Goal: Task Accomplishment & Management: Complete application form

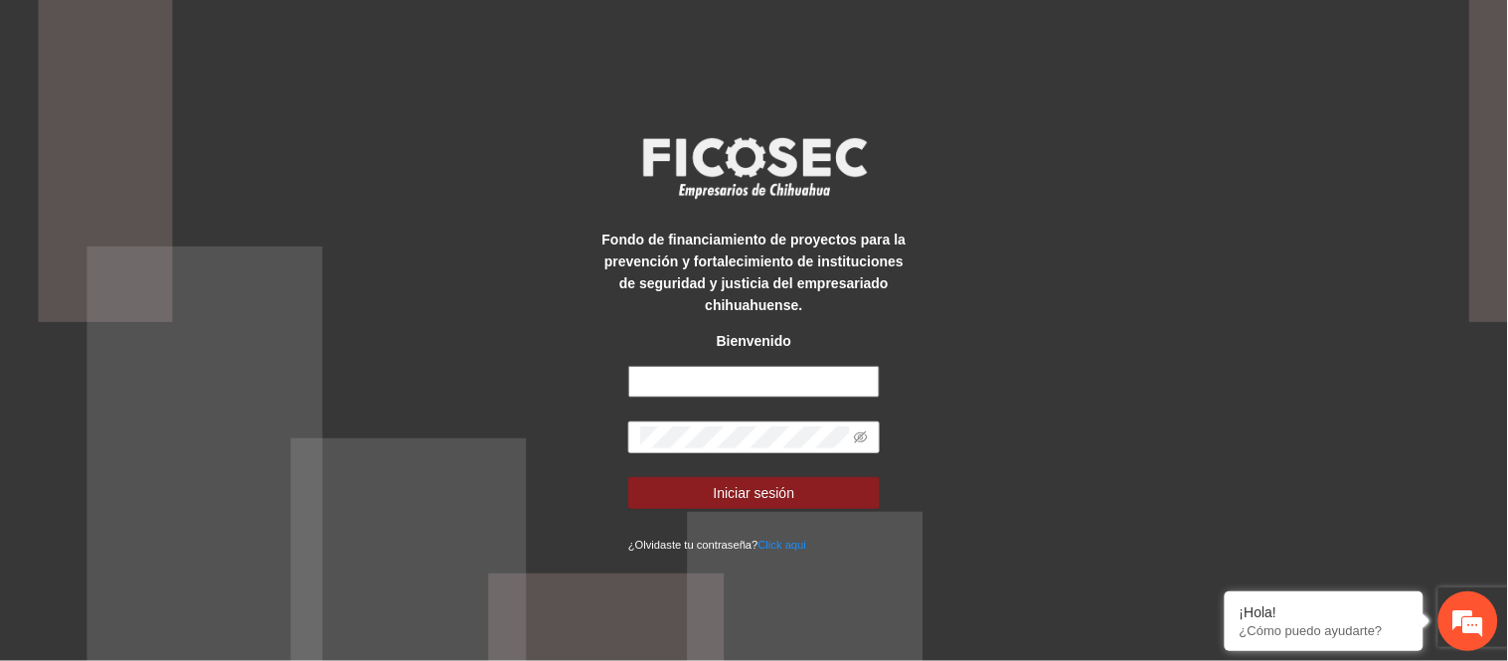
click at [782, 389] on input "text" at bounding box center [753, 382] width 251 height 32
type input "**********"
click at [628, 477] on button "Iniciar sesión" at bounding box center [753, 493] width 251 height 32
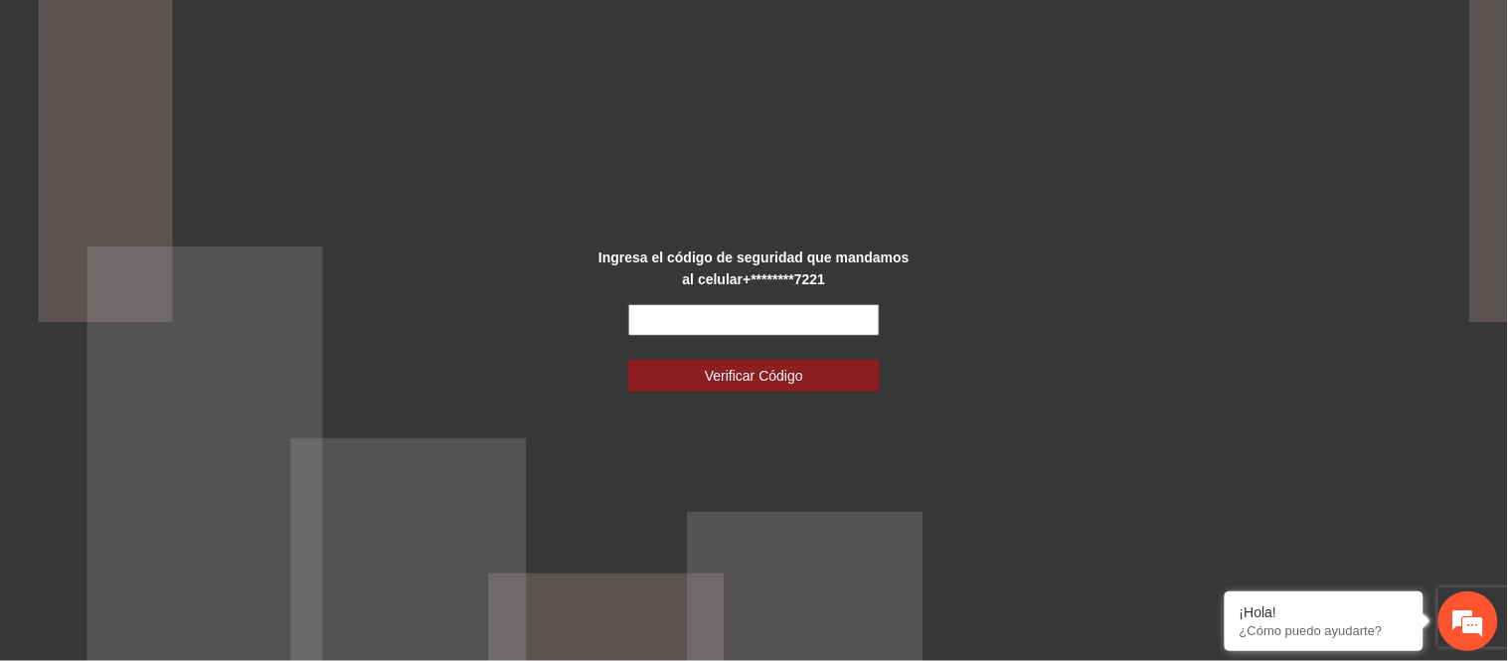
click at [761, 304] on input "text" at bounding box center [753, 320] width 251 height 32
type input "******"
click at [628, 360] on button "Verificar Código" at bounding box center [753, 376] width 251 height 32
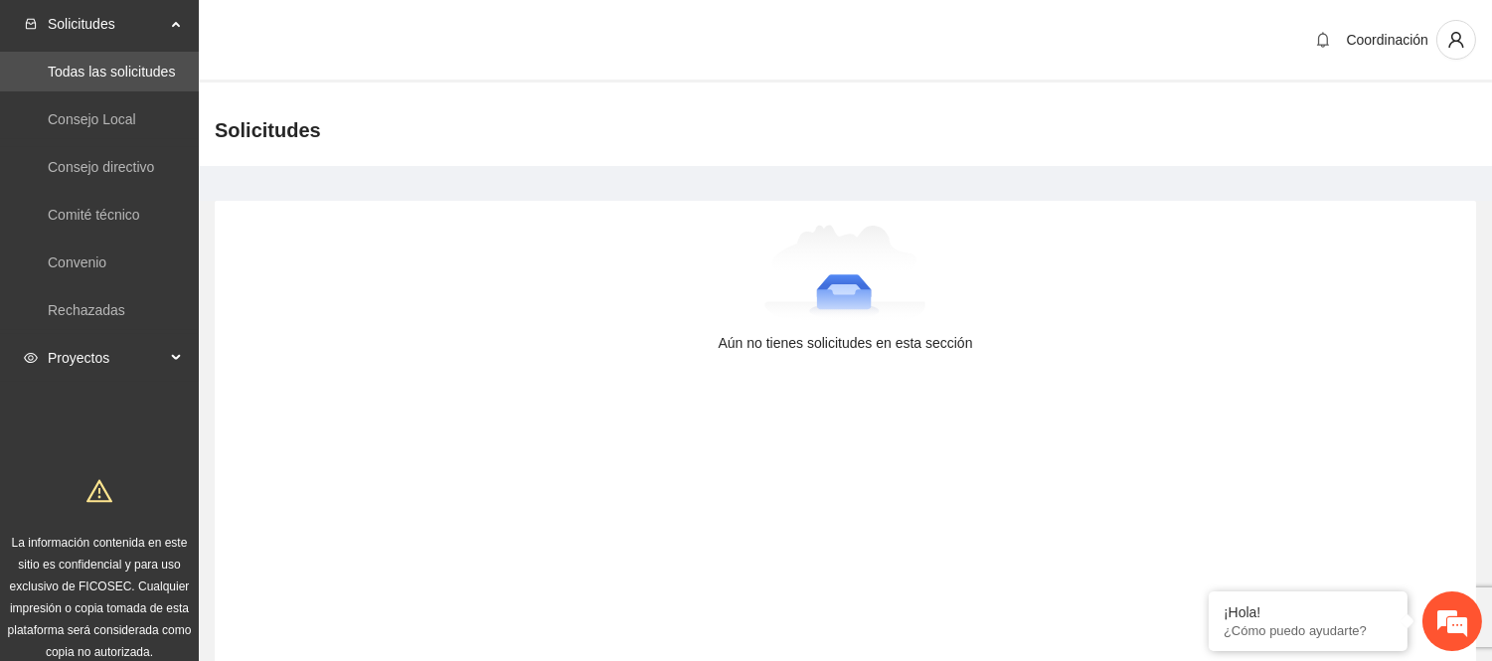
click at [84, 356] on span "Proyectos" at bounding box center [106, 358] width 117 height 40
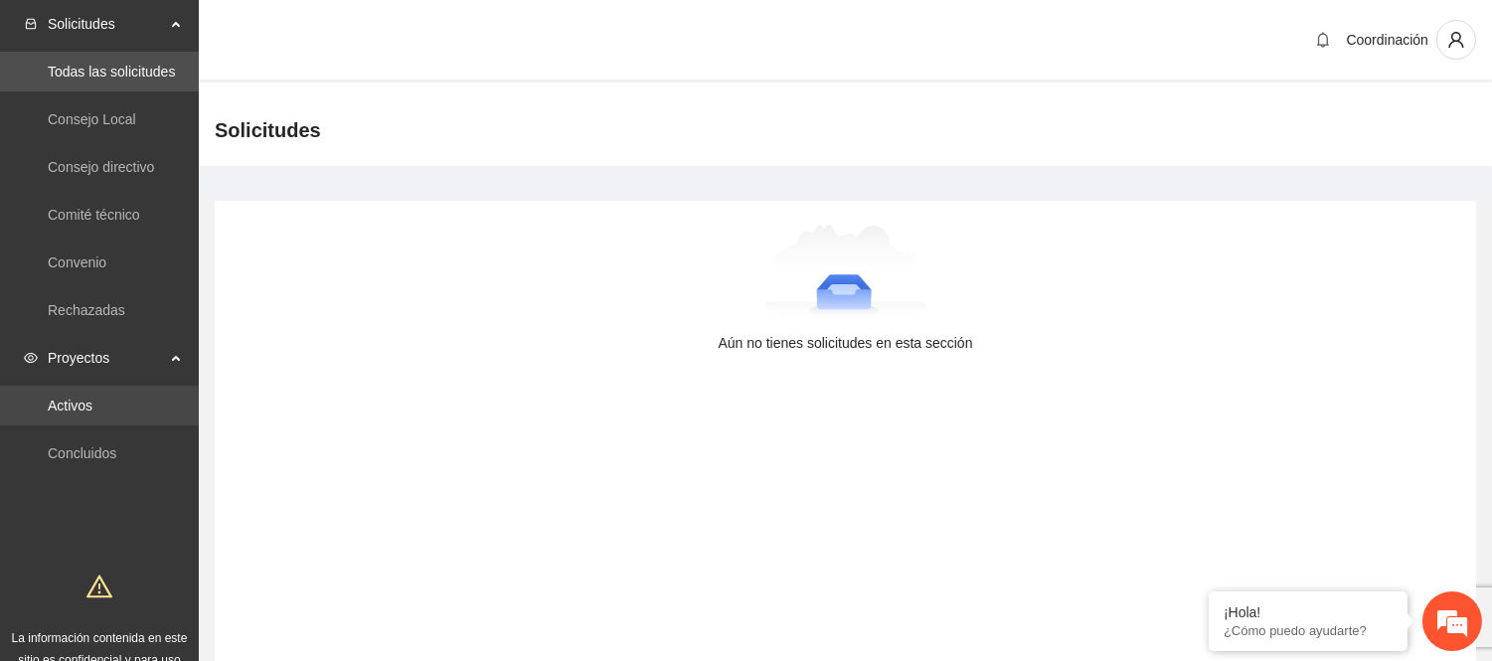
click at [92, 411] on link "Activos" at bounding box center [70, 406] width 45 height 16
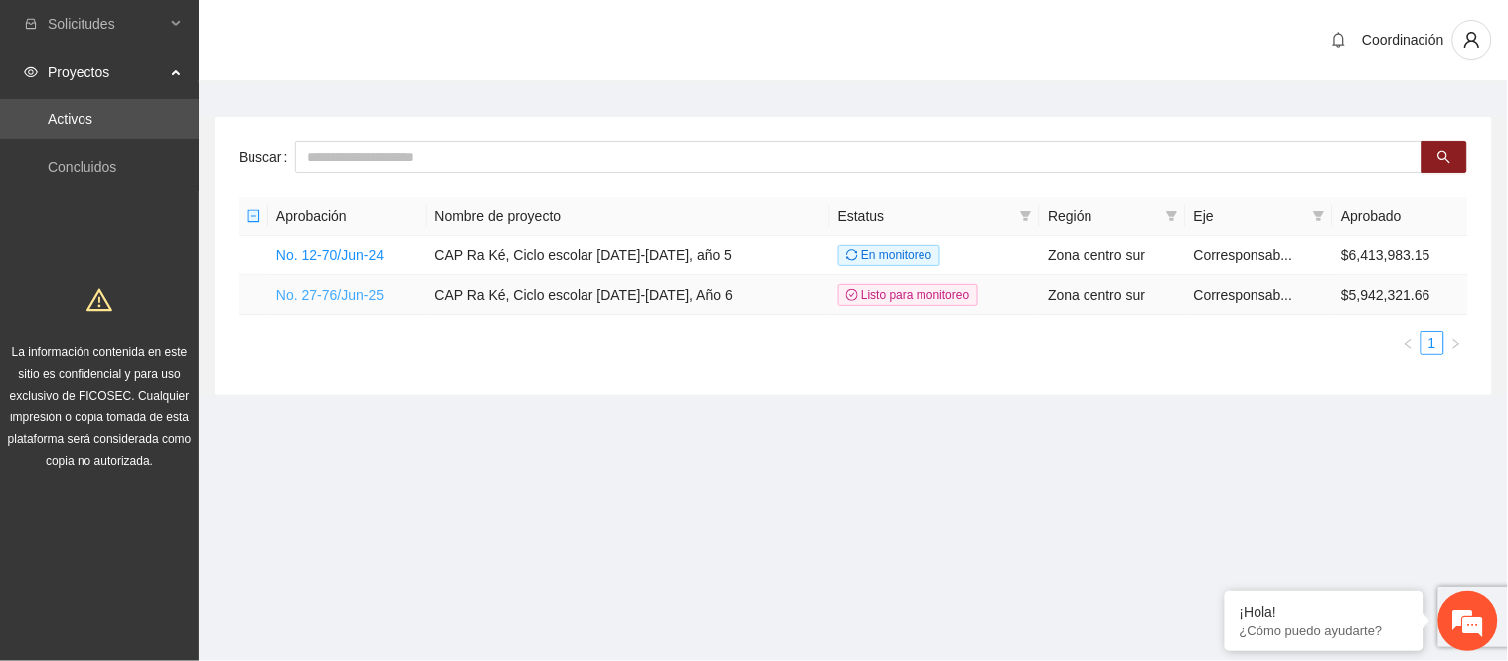
click at [350, 291] on link "No. 27-76/Jun-25" at bounding box center [329, 295] width 107 height 16
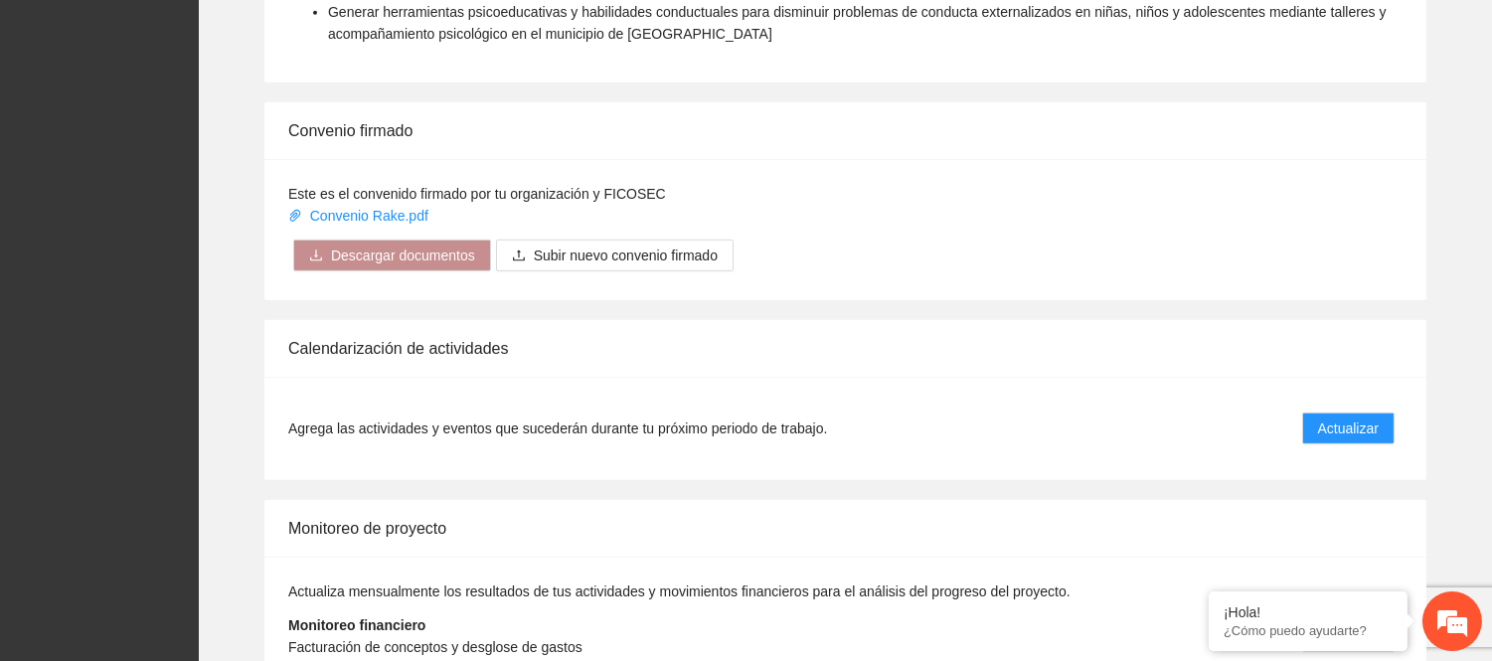
scroll to position [1988, 0]
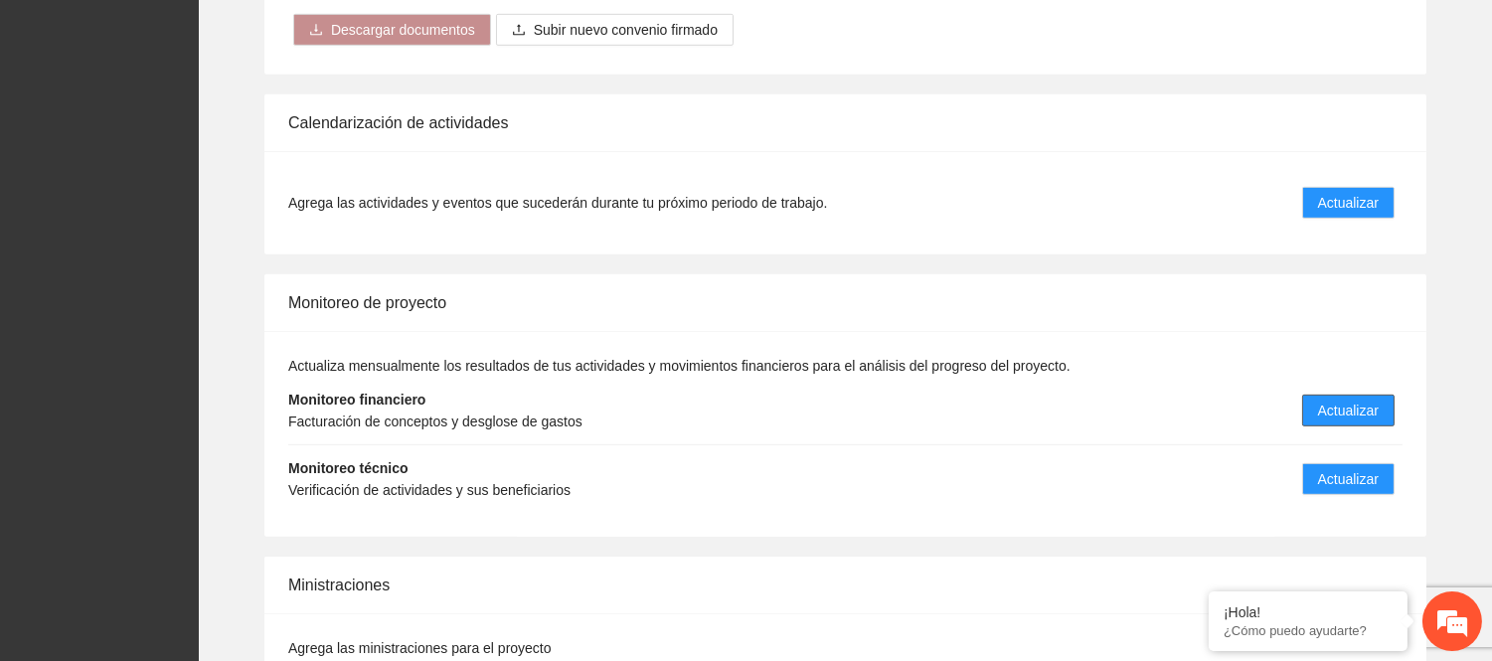
click at [1350, 400] on span "Actualizar" at bounding box center [1348, 411] width 61 height 22
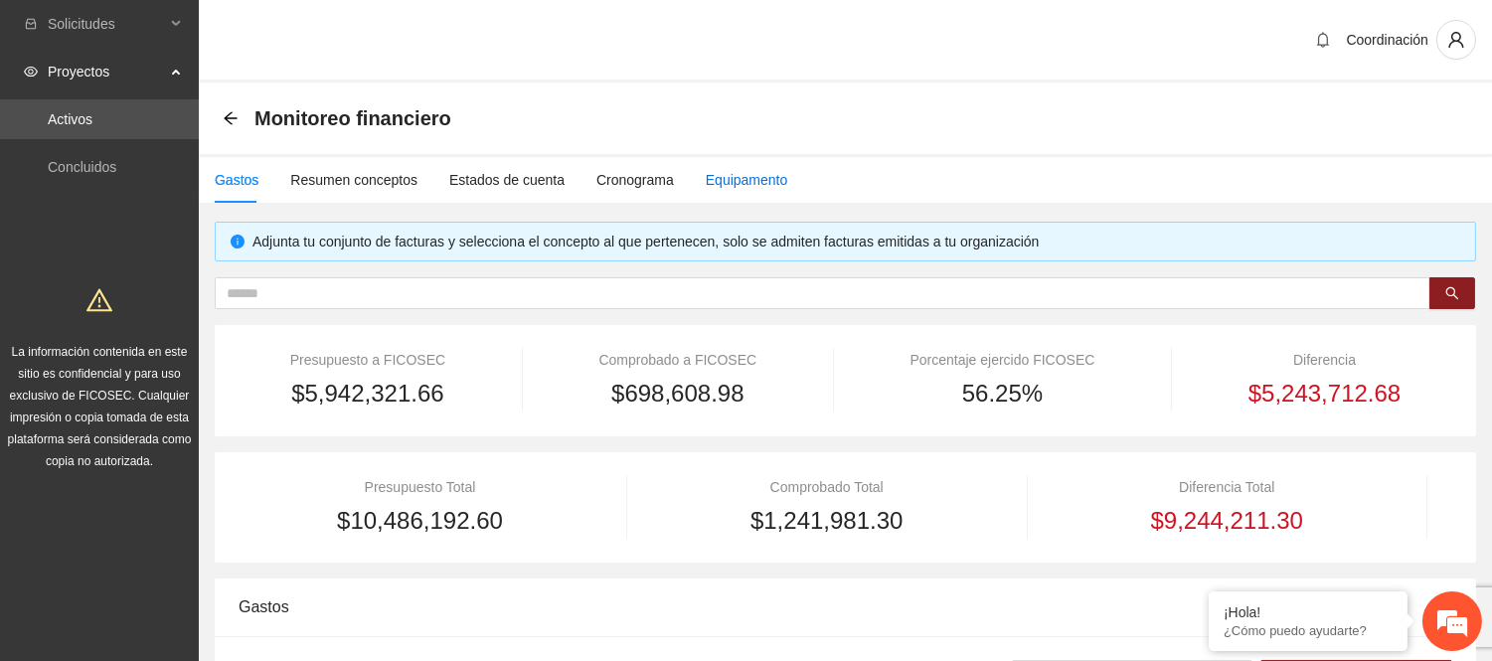
click at [741, 176] on div "Equipamento" at bounding box center [747, 180] width 82 height 22
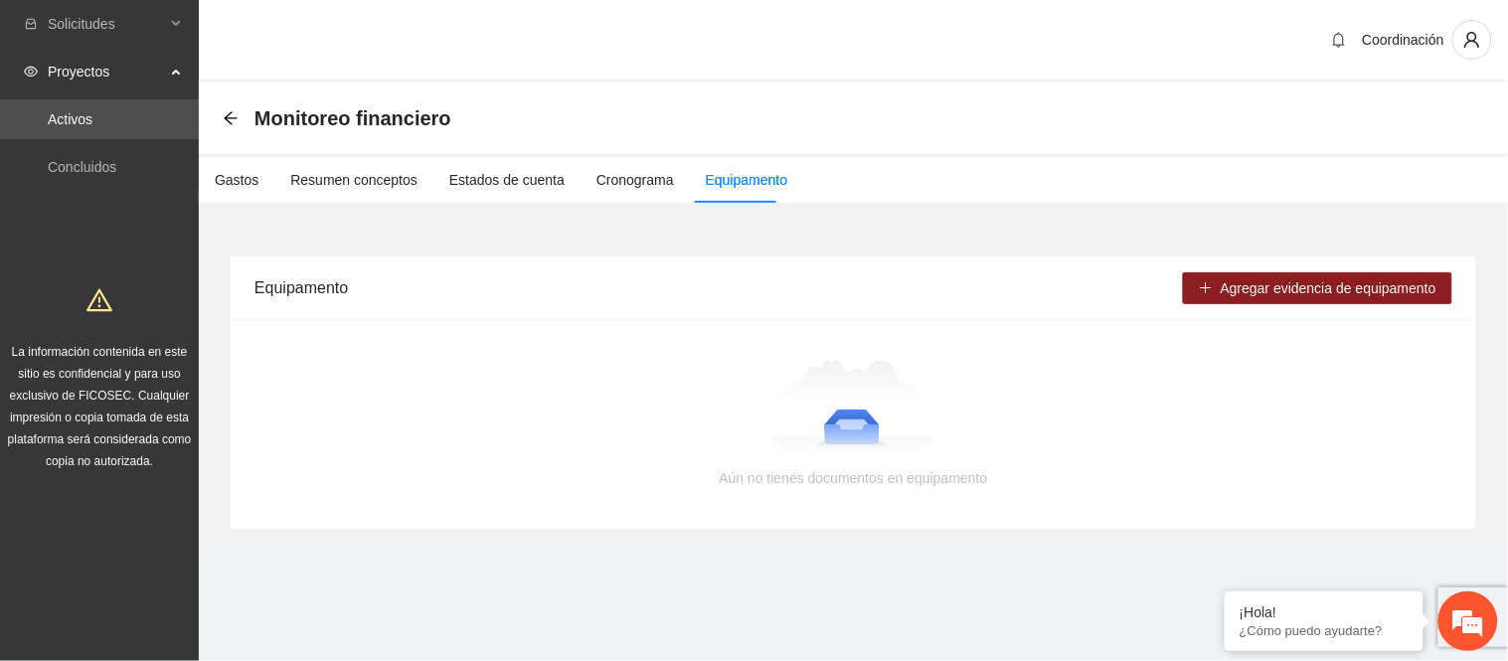
click at [1215, 306] on div "Agregar evidencia de equipamento" at bounding box center [1317, 288] width 269 height 64
click at [1215, 288] on button "Agregar evidencia de equipamento" at bounding box center [1317, 288] width 269 height 32
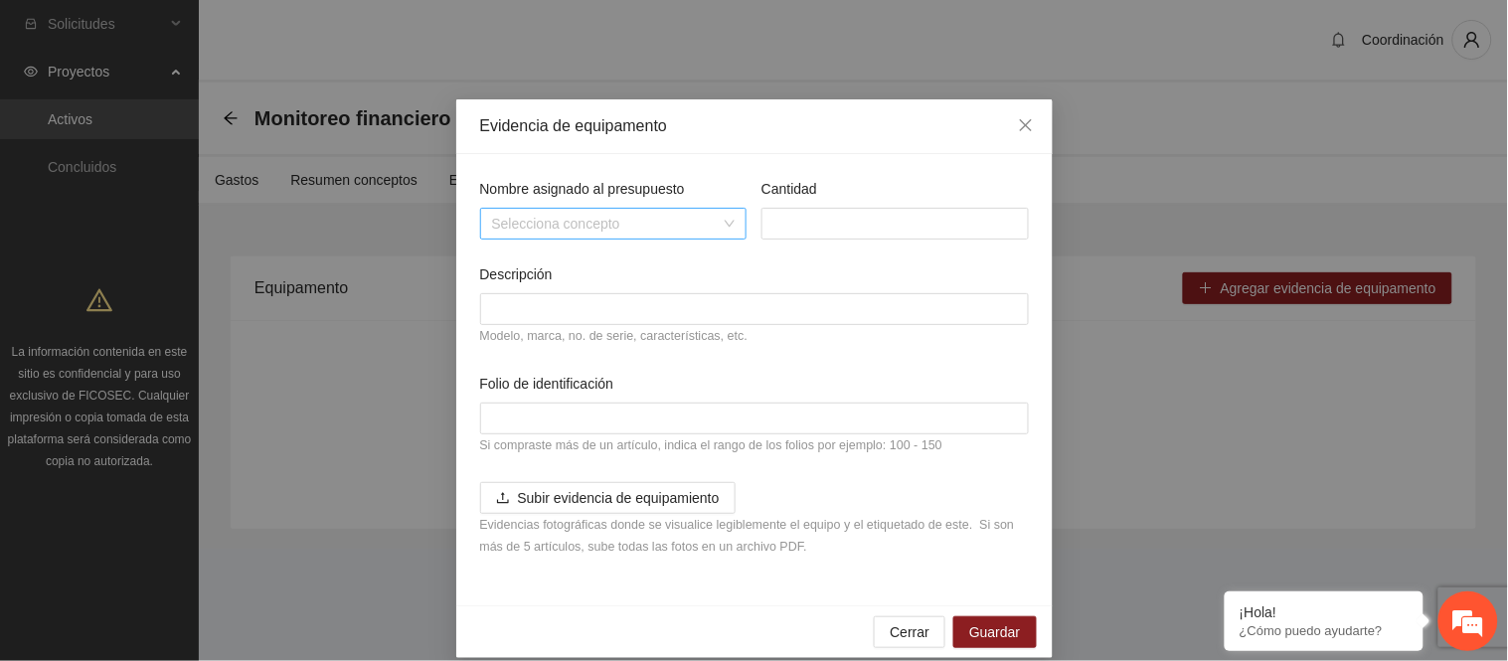
click at [637, 222] on input "Nombre asignado al presupuesto" at bounding box center [607, 224] width 230 height 30
click at [577, 154] on div "Nombre asignado al presupuesto Selecciona concepto Cantidad Descripción Modelo,…" at bounding box center [754, 379] width 596 height 451
click at [832, 230] on input "Cantidad" at bounding box center [894, 224] width 267 height 32
click at [669, 305] on input "Descripción" at bounding box center [754, 309] width 549 height 32
click at [532, 417] on input "Folio de identificación" at bounding box center [754, 419] width 549 height 32
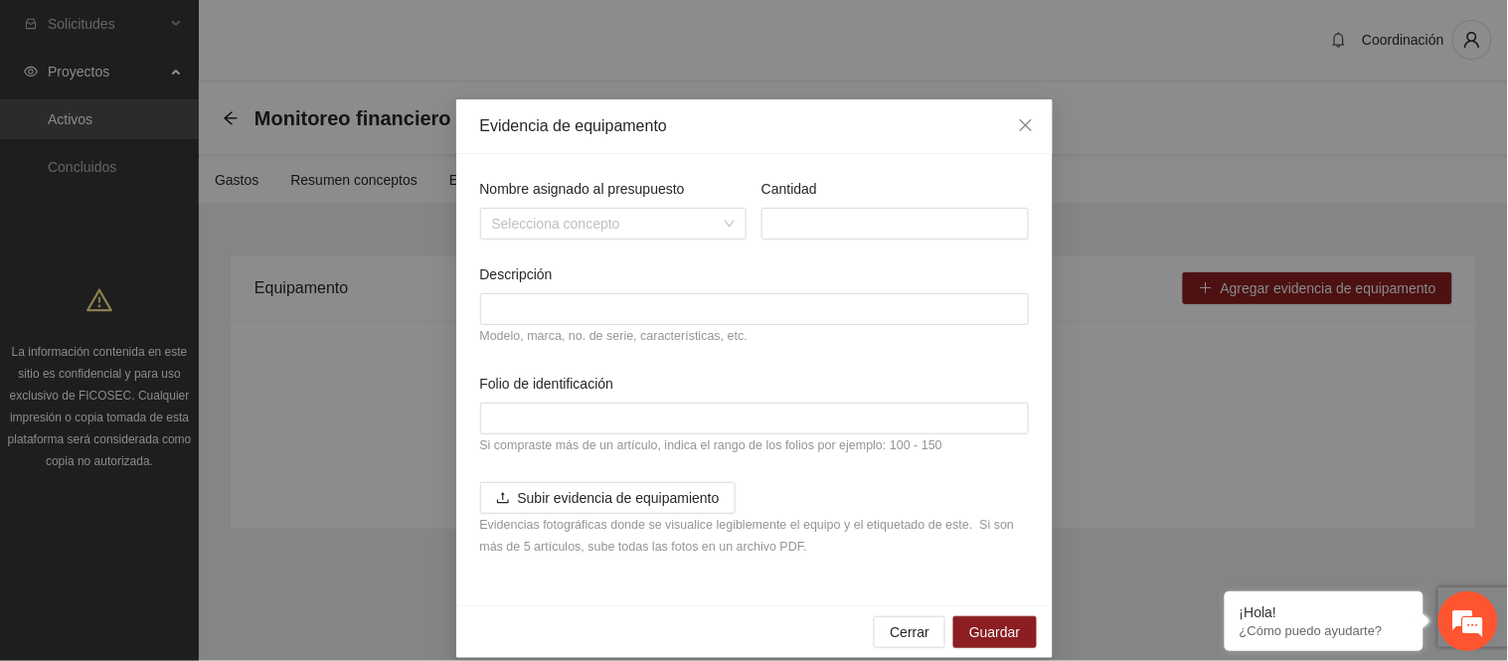
click at [472, 361] on div "Descripción Modelo, marca, no. de serie, características, etc." at bounding box center [754, 317] width 564 height 109
drag, startPoint x: 850, startPoint y: 467, endPoint x: 857, endPoint y: 502, distance: 35.5
click at [857, 502] on div "Nombre asignado al presupuesto Selecciona concepto Cantidad Descripción Modelo,…" at bounding box center [754, 380] width 564 height 404
drag, startPoint x: 1292, startPoint y: 123, endPoint x: 906, endPoint y: 21, distance: 400.0
click at [747, 142] on div "Evidencia de equipamento" at bounding box center [754, 126] width 596 height 55
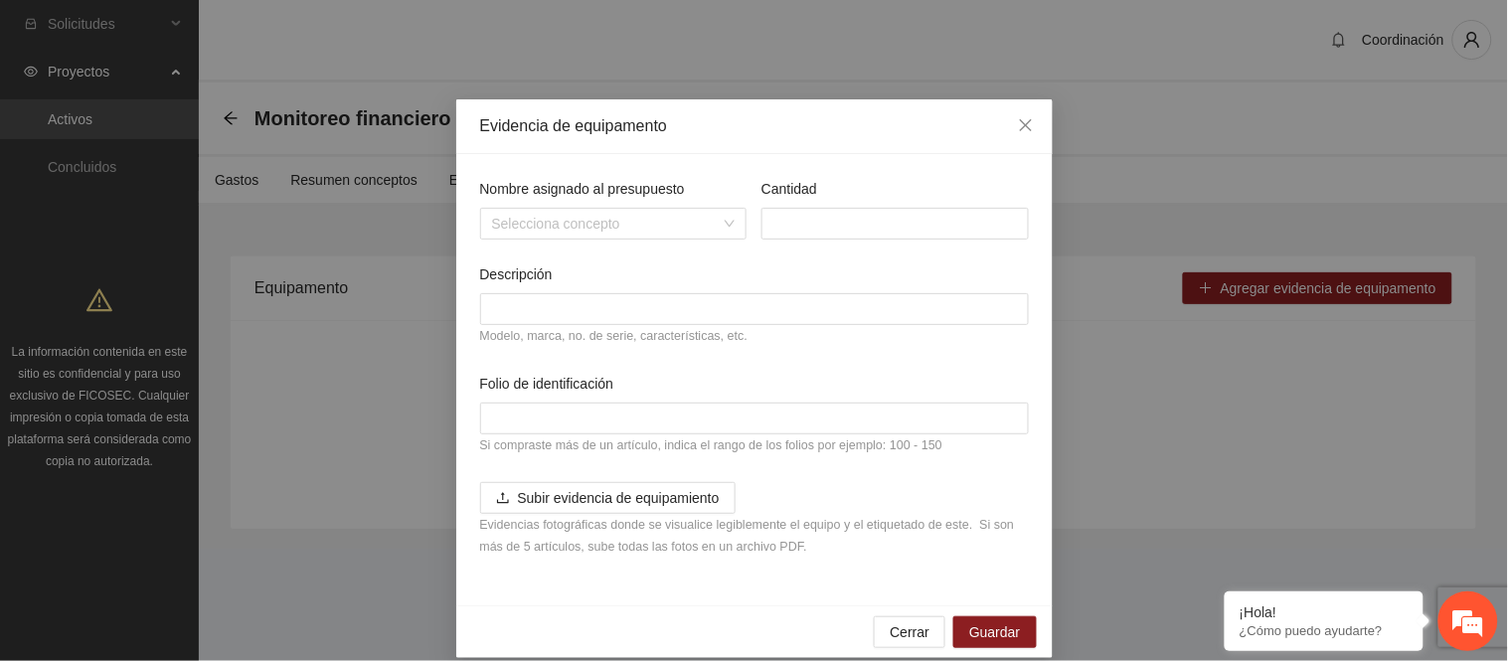
click at [701, 126] on div "Evidencia de equipamento" at bounding box center [754, 126] width 549 height 22
click at [589, 226] on input "Nombre asignado al presupuesto" at bounding box center [607, 224] width 230 height 30
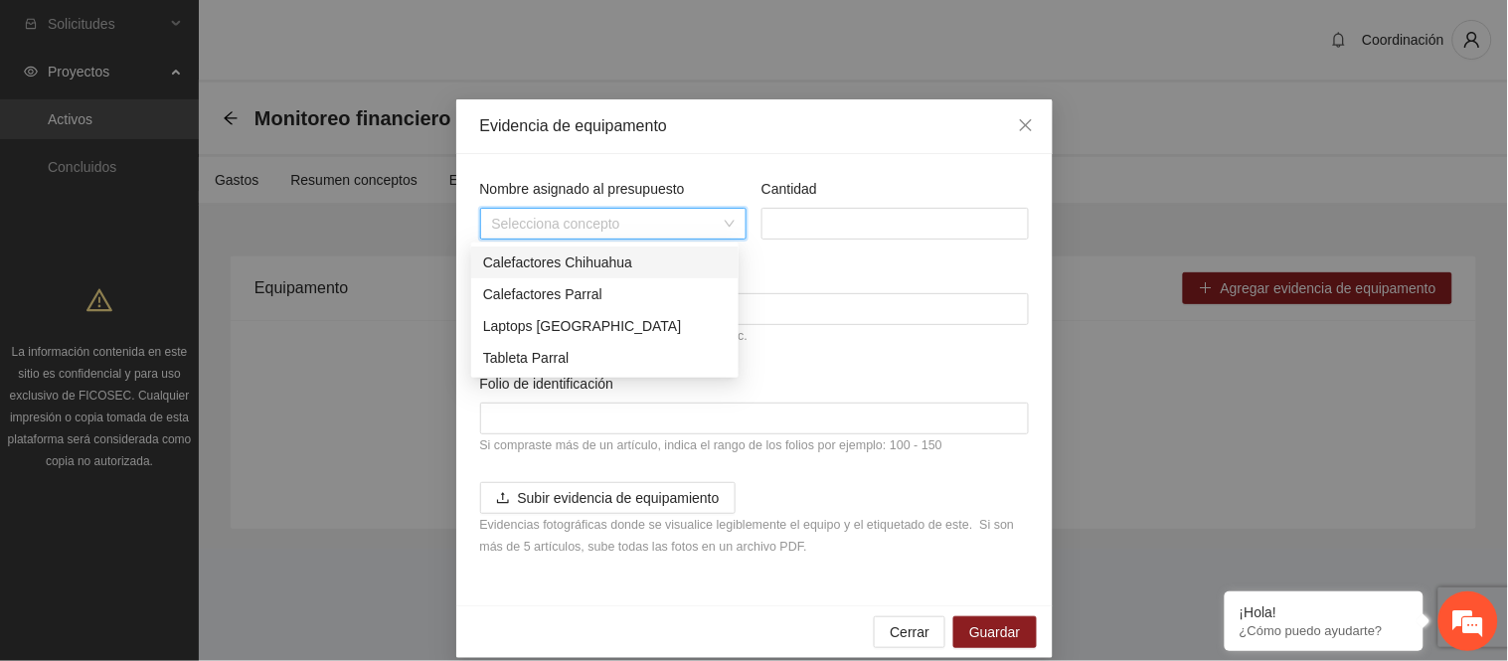
click at [624, 152] on div "Evidencia de equipamento" at bounding box center [754, 126] width 596 height 55
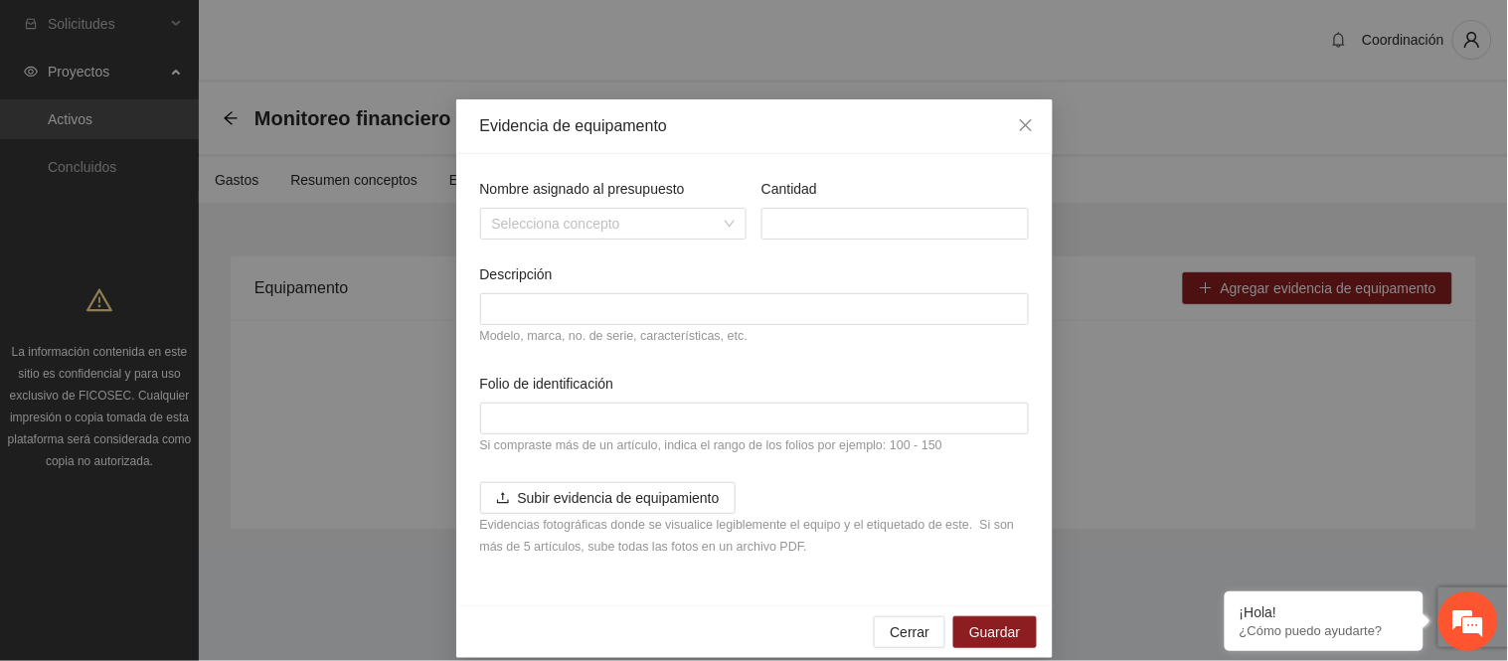
click at [815, 144] on div "Evidencia de equipamento" at bounding box center [754, 126] width 596 height 55
drag, startPoint x: 1008, startPoint y: 136, endPoint x: 968, endPoint y: 130, distance: 40.2
click at [1009, 134] on span "Close" at bounding box center [1026, 126] width 54 height 54
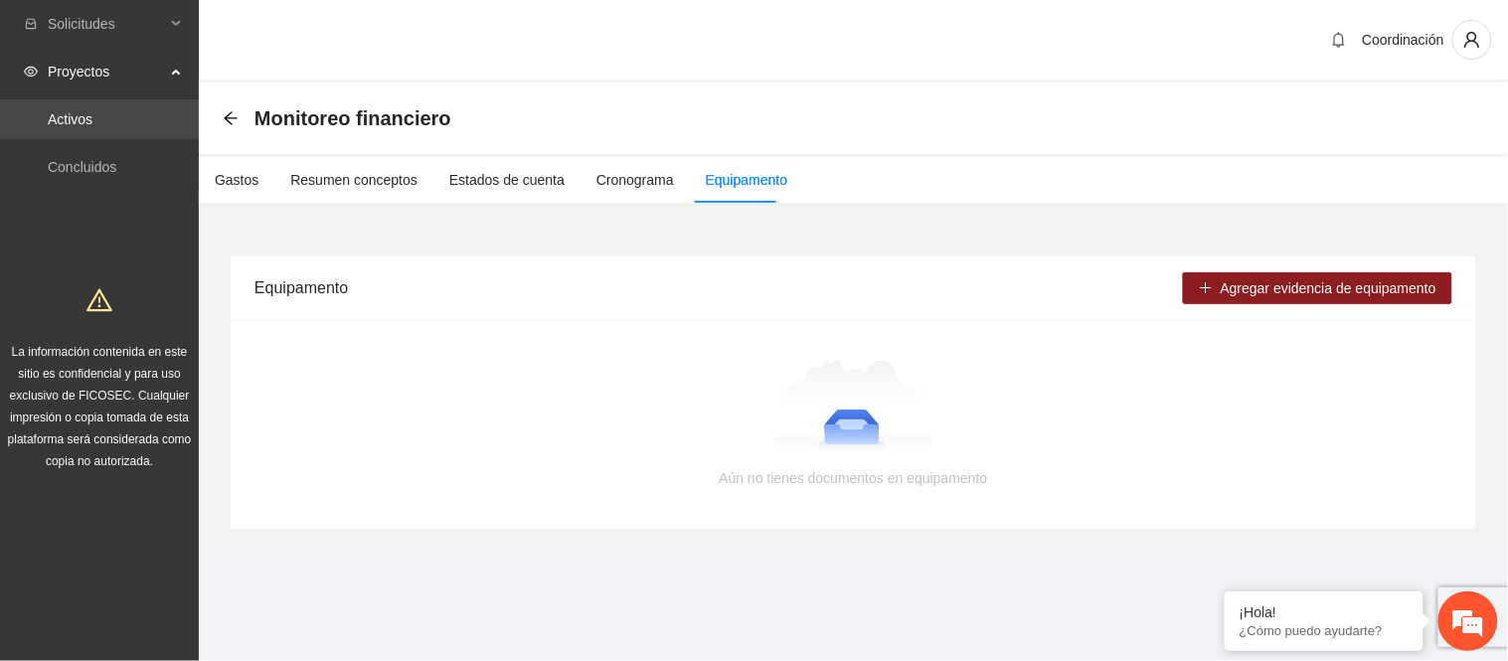
click at [92, 127] on link "Activos" at bounding box center [70, 119] width 45 height 16
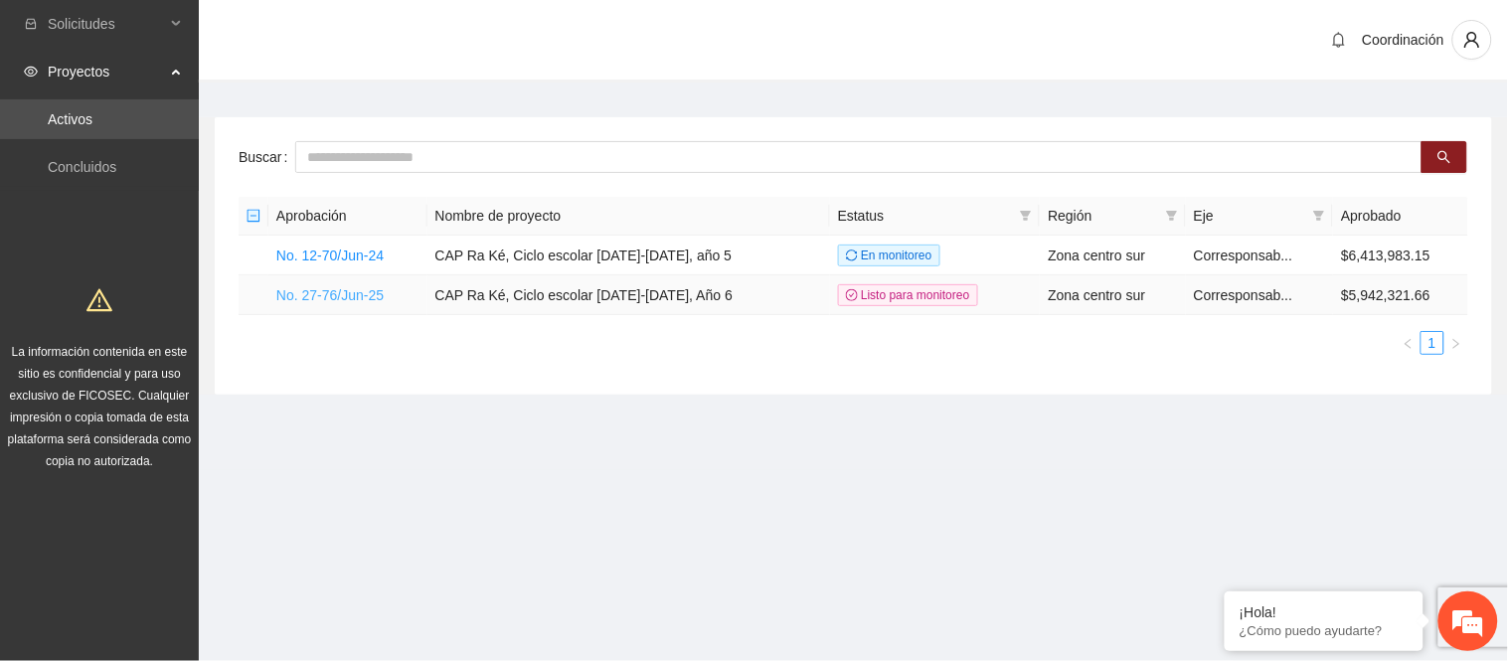
click at [369, 293] on link "No. 27-76/Jun-25" at bounding box center [329, 295] width 107 height 16
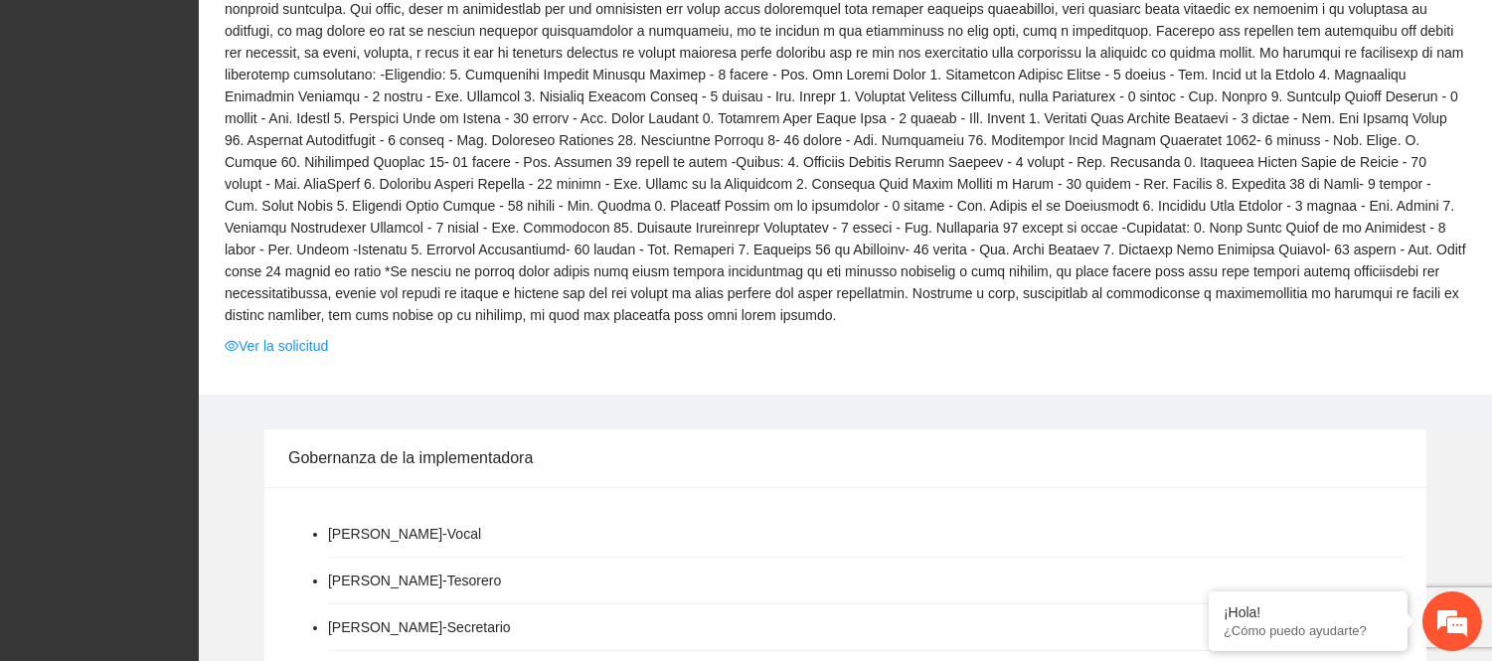
scroll to position [662, 0]
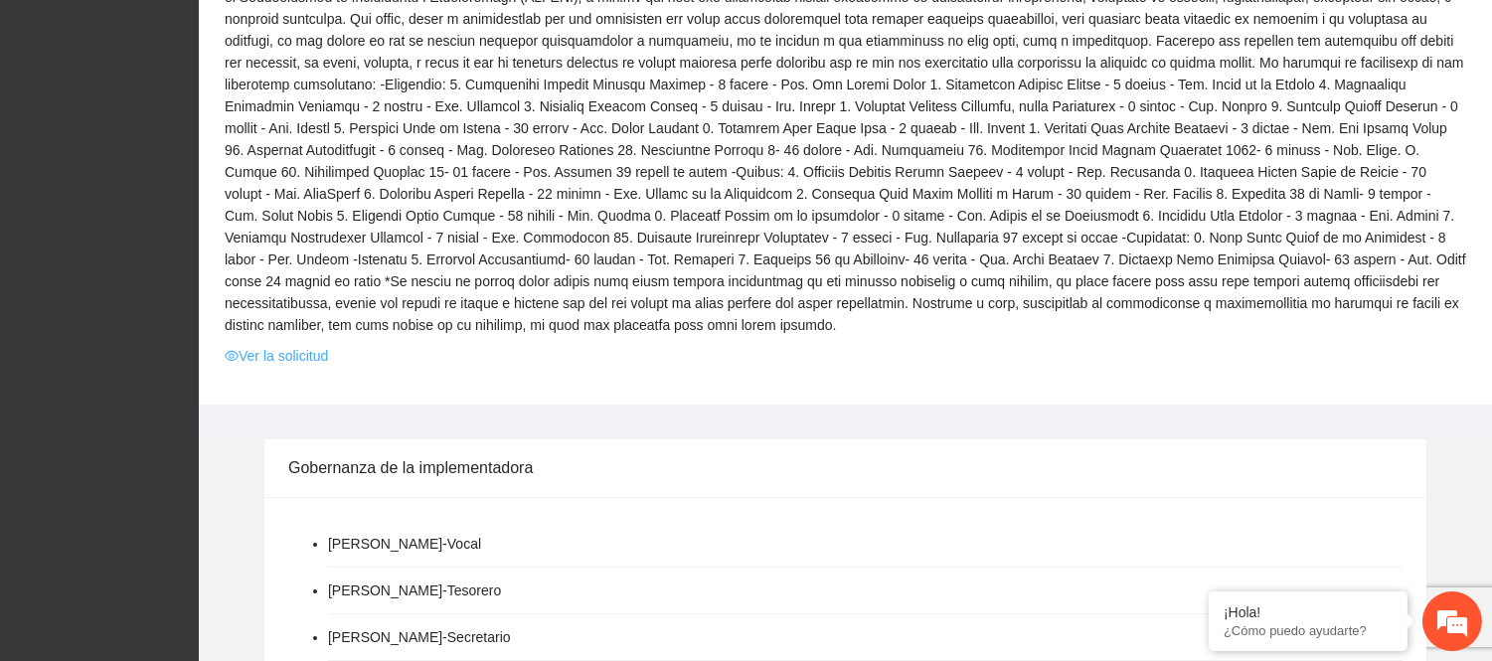
click at [299, 345] on link "Ver la solicitud" at bounding box center [276, 356] width 103 height 22
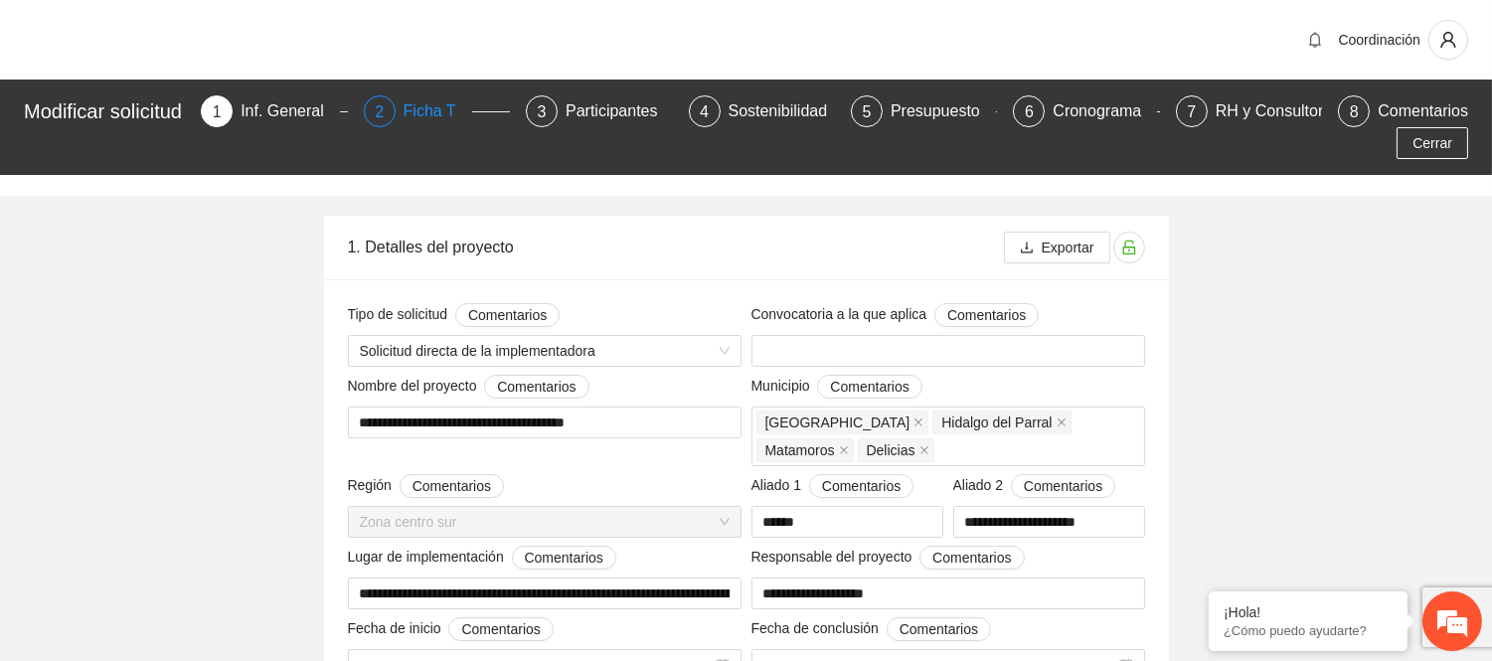
click at [418, 113] on div "Ficha T" at bounding box center [438, 111] width 69 height 32
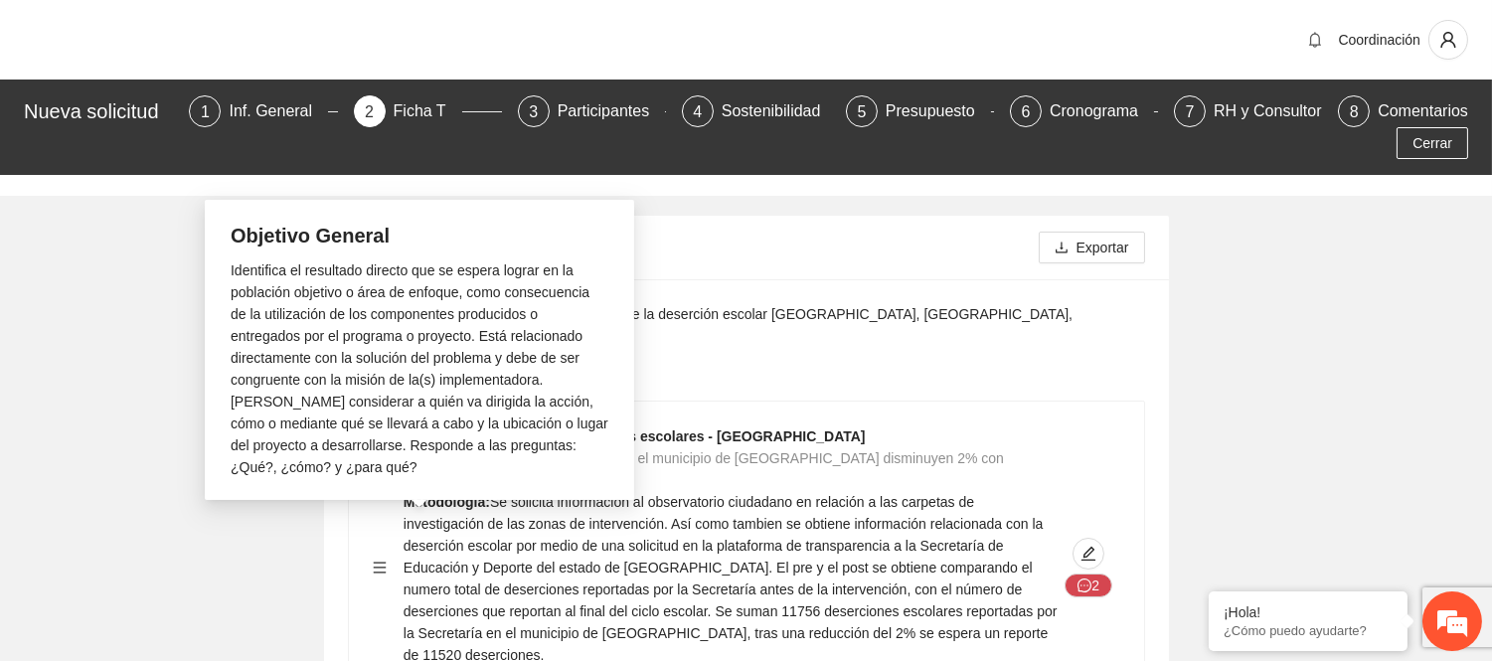
scroll to position [221, 0]
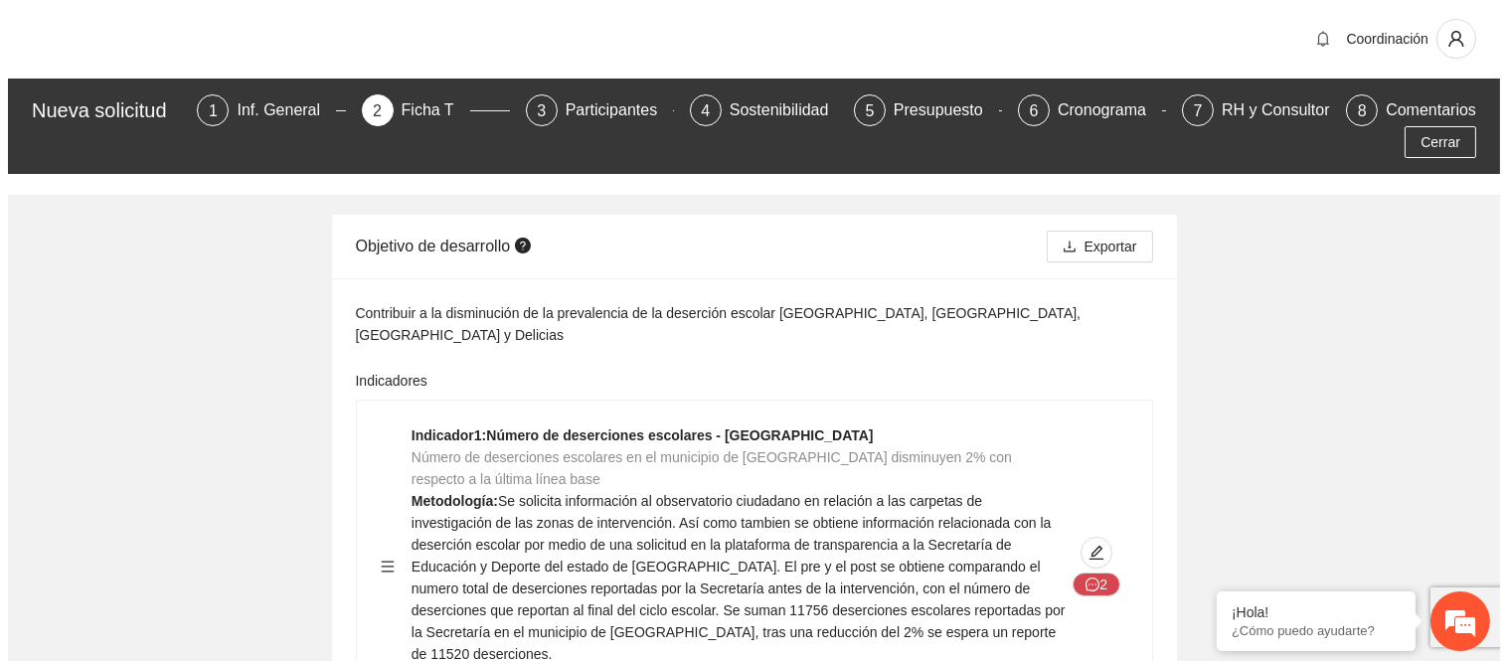
scroll to position [0, 0]
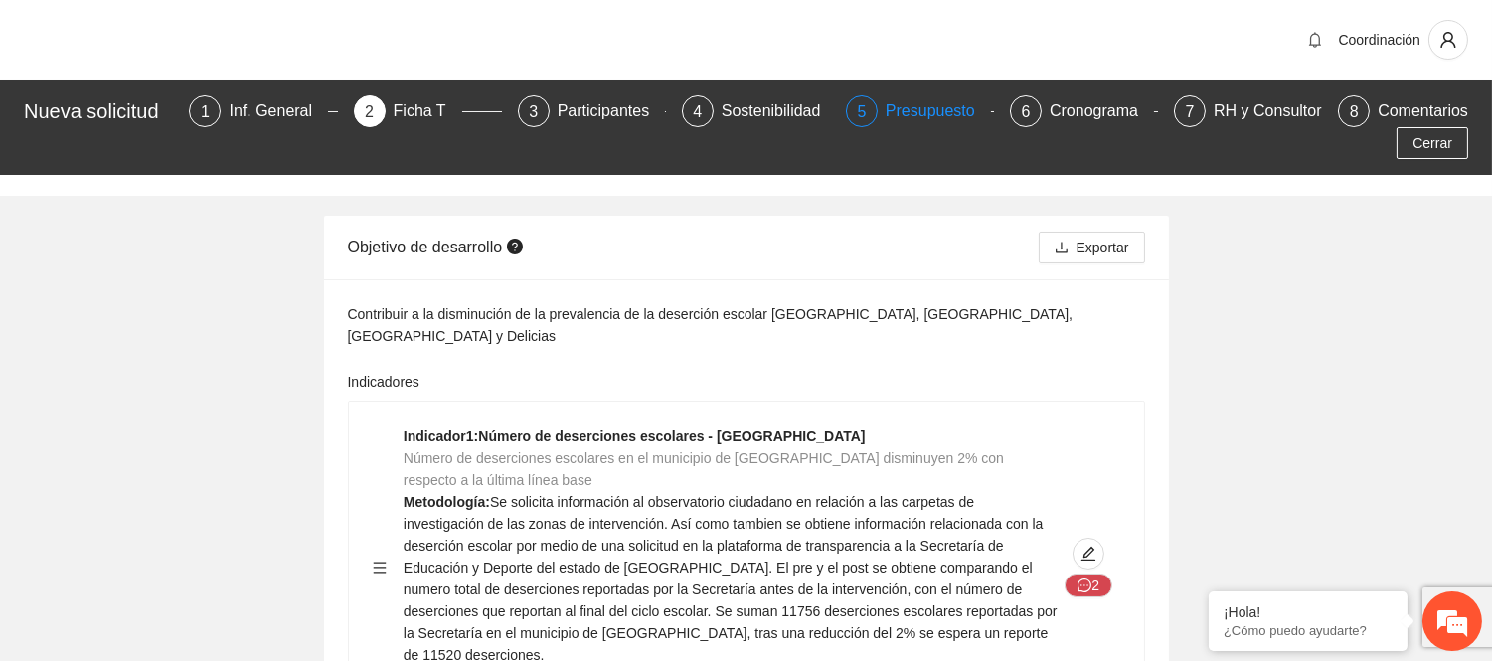
click at [955, 113] on div "Presupuesto" at bounding box center [938, 111] width 105 height 32
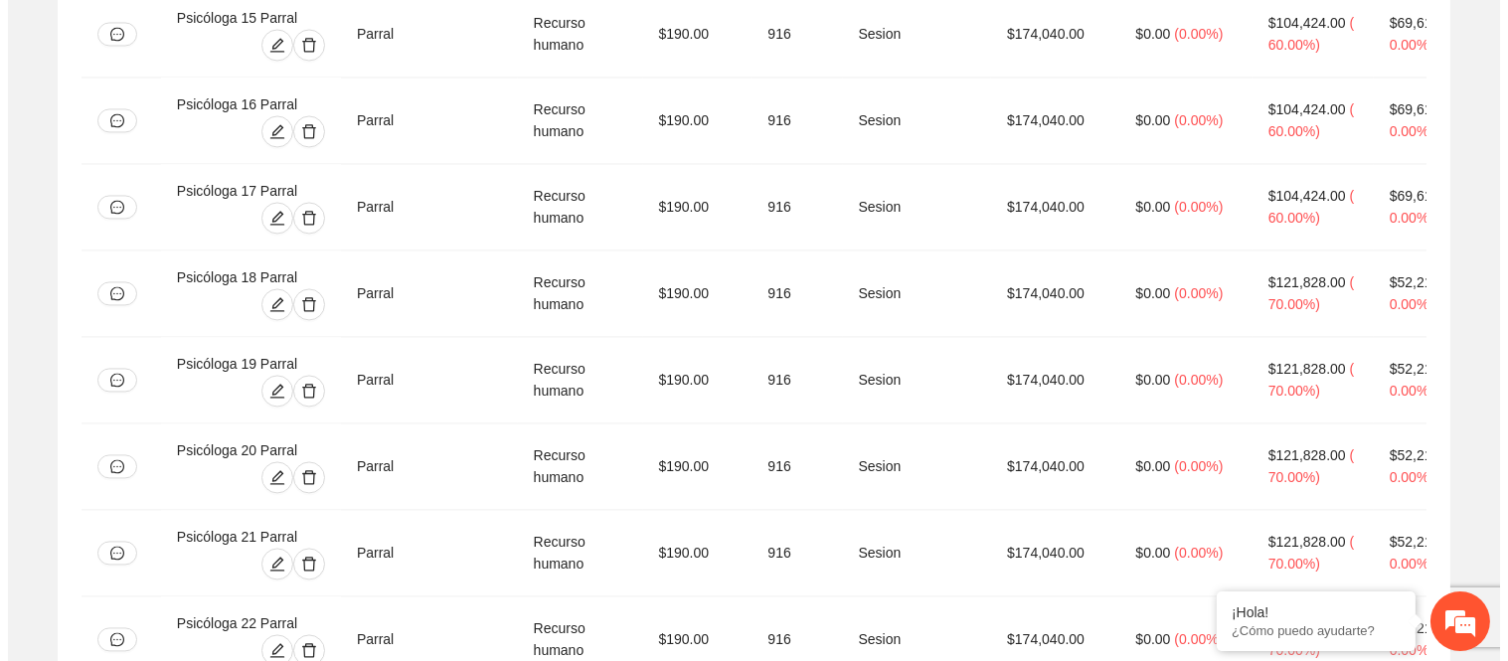
scroll to position [7923, 0]
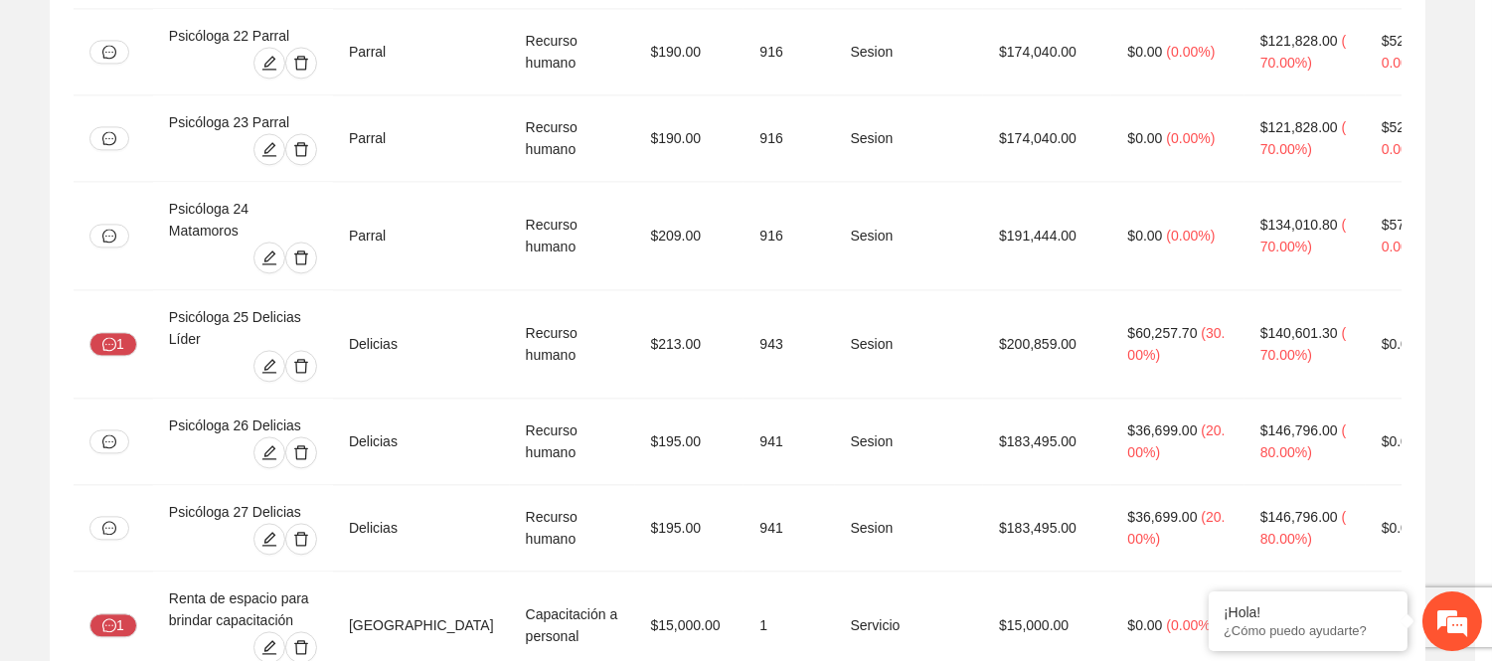
type input "*"
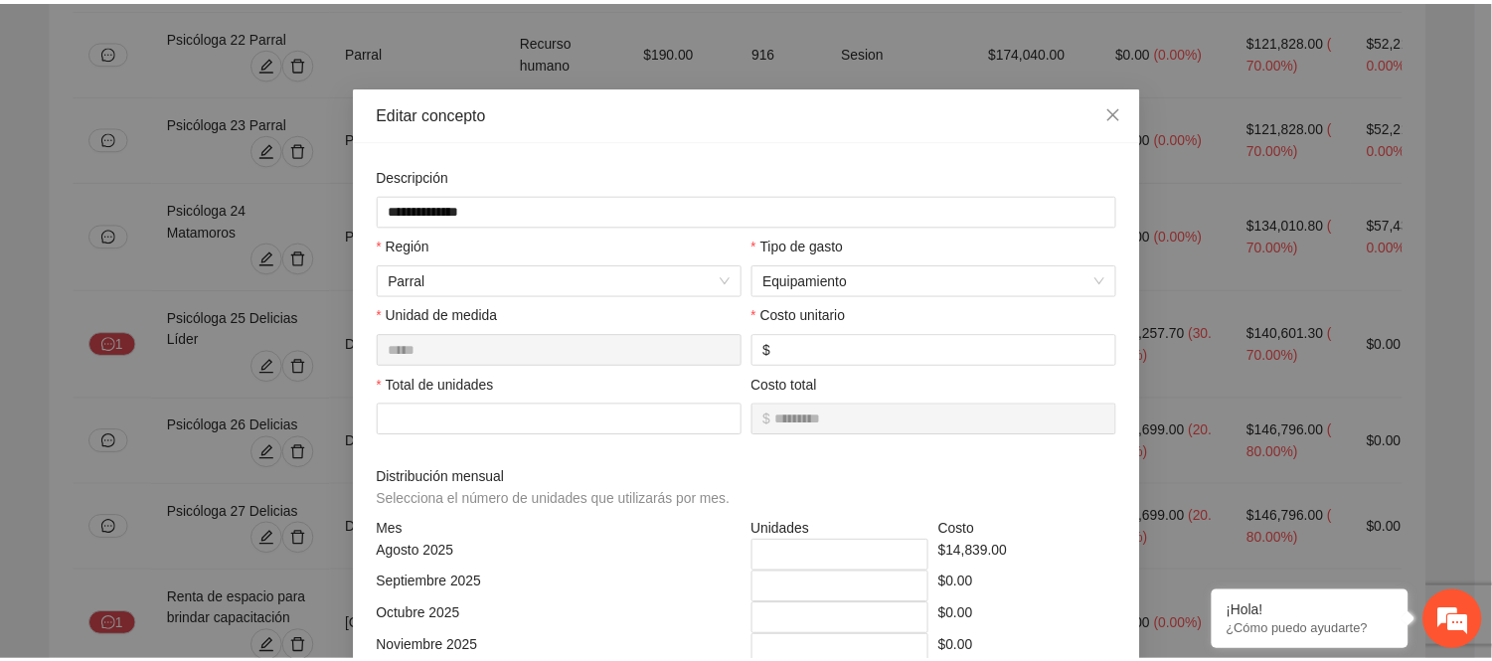
scroll to position [0, 0]
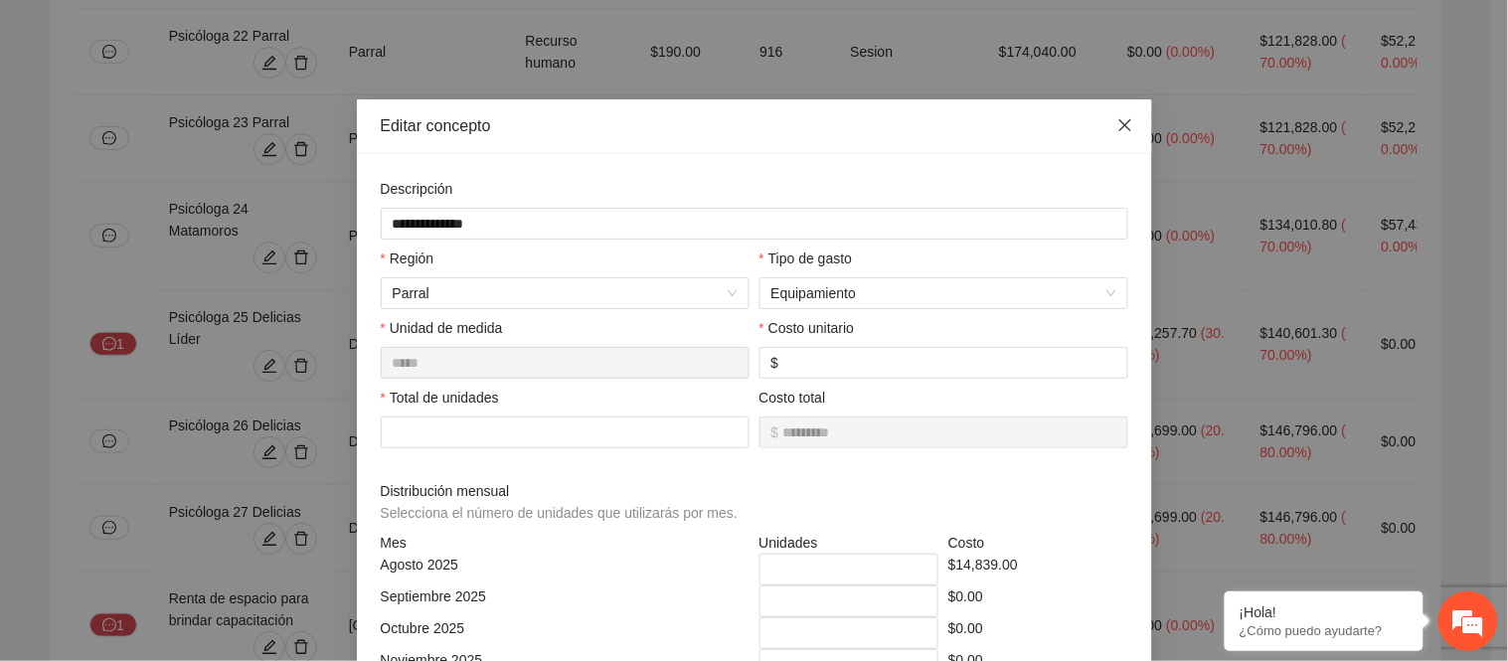
click at [1117, 127] on icon "close" at bounding box center [1125, 125] width 16 height 16
